Goal: Go to known website: Access a specific website the user already knows

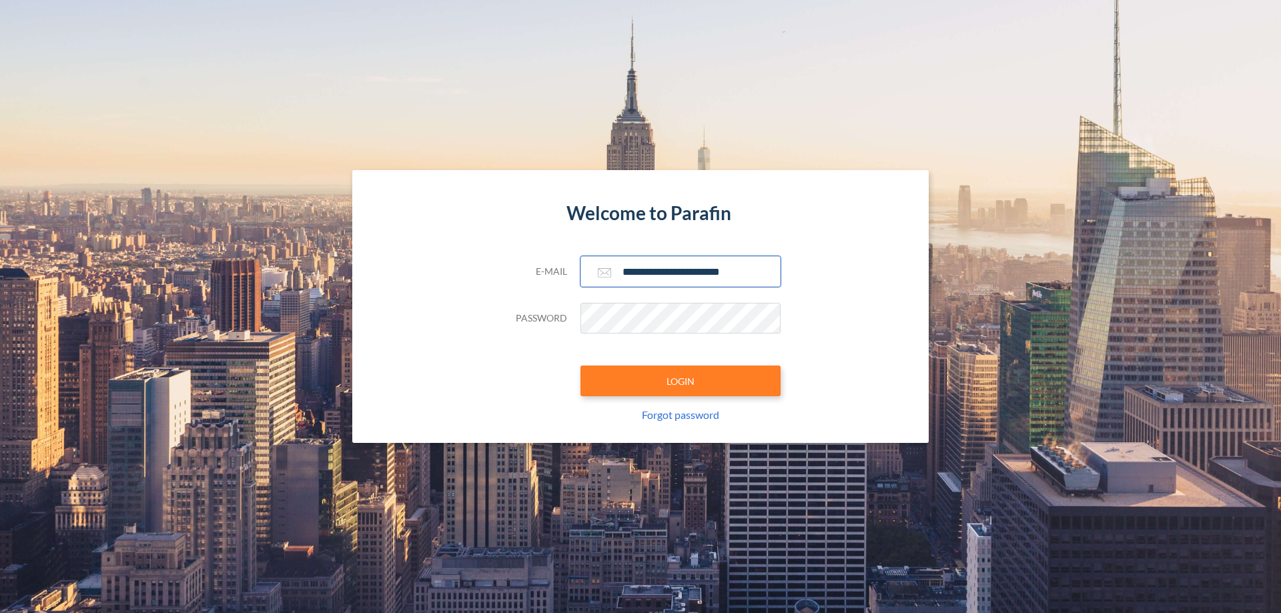
type input "**********"
click at [681, 381] on button "LOGIN" at bounding box center [680, 381] width 200 height 31
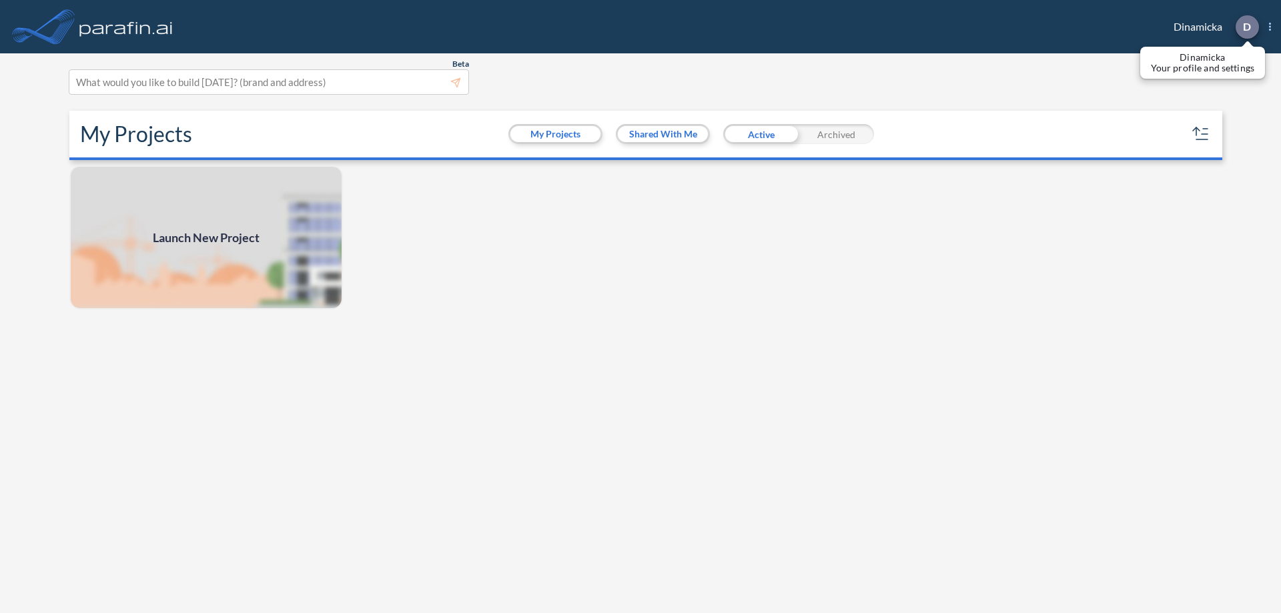
click at [1246, 27] on p "D" at bounding box center [1247, 27] width 8 height 12
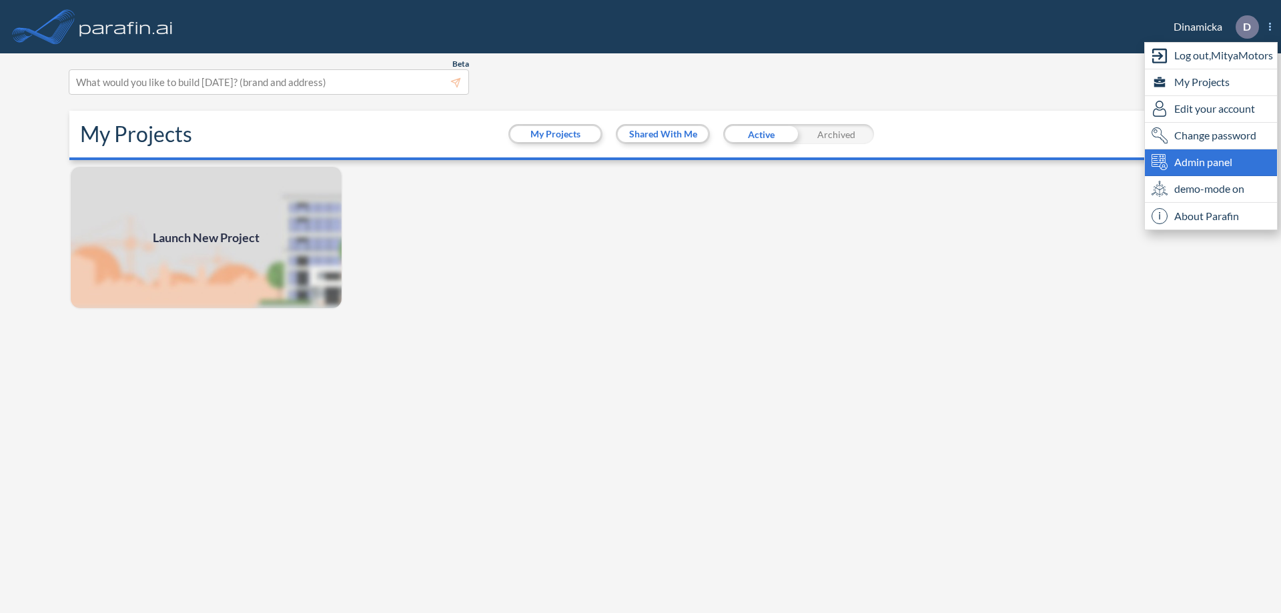
click at [1211, 162] on span "Admin panel" at bounding box center [1203, 162] width 58 height 16
